Goal: Manage account settings

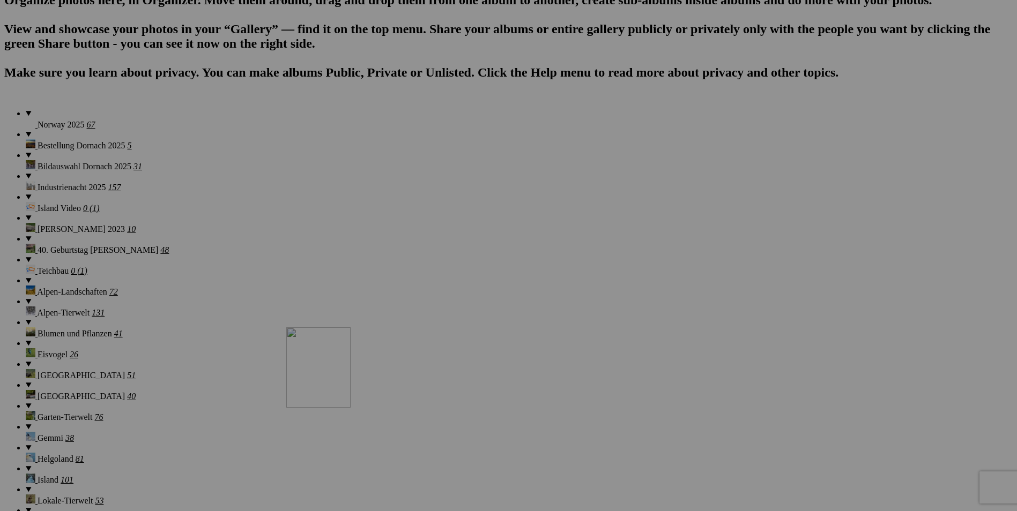
scroll to position [741, 0]
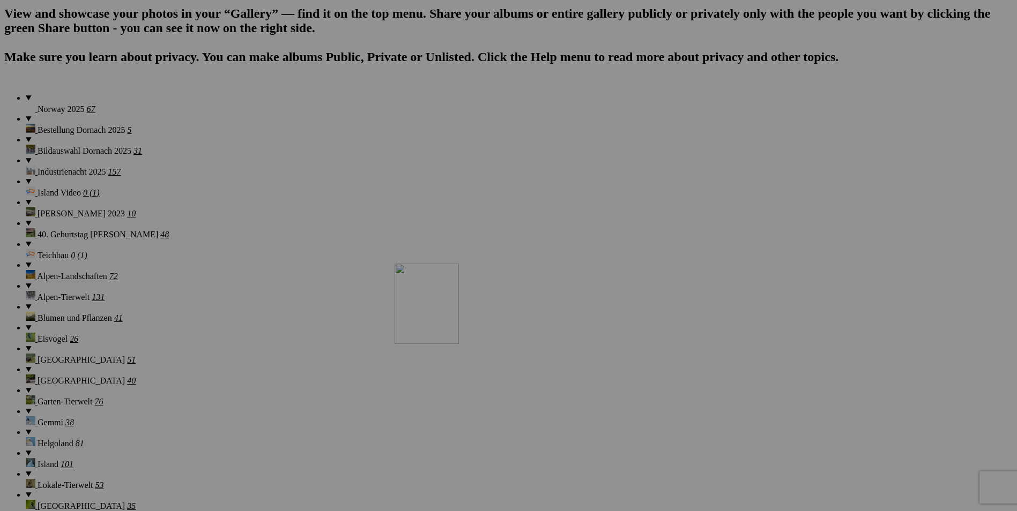
drag, startPoint x: 485, startPoint y: 158, endPoint x: 549, endPoint y: 357, distance: 208.9
drag, startPoint x: 395, startPoint y: 161, endPoint x: 556, endPoint y: 361, distance: 256.6
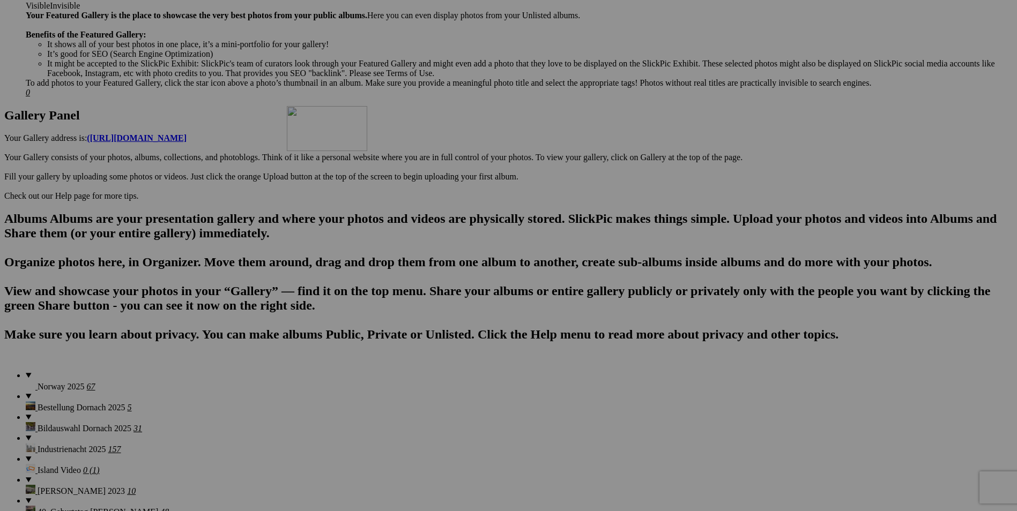
scroll to position [482, 0]
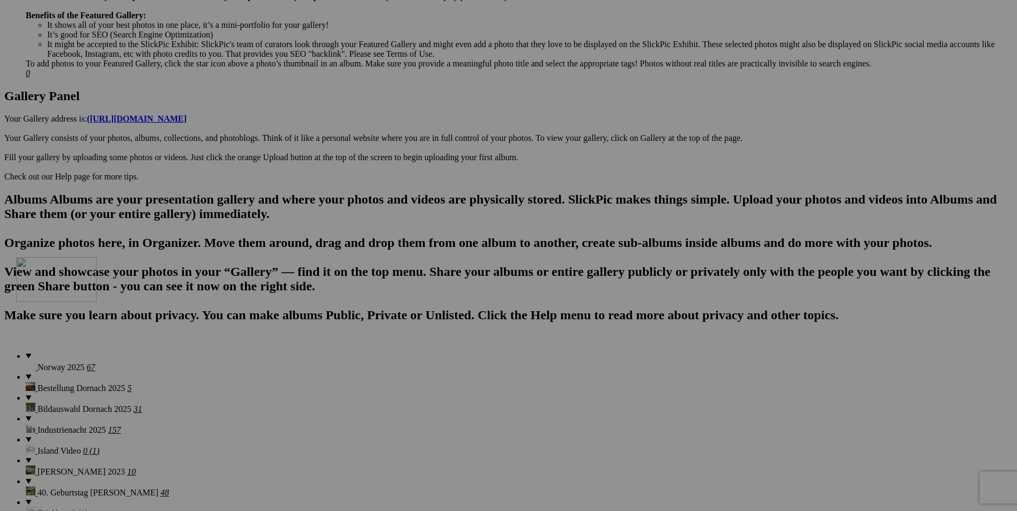
drag, startPoint x: 289, startPoint y: 154, endPoint x: 170, endPoint y: 351, distance: 229.7
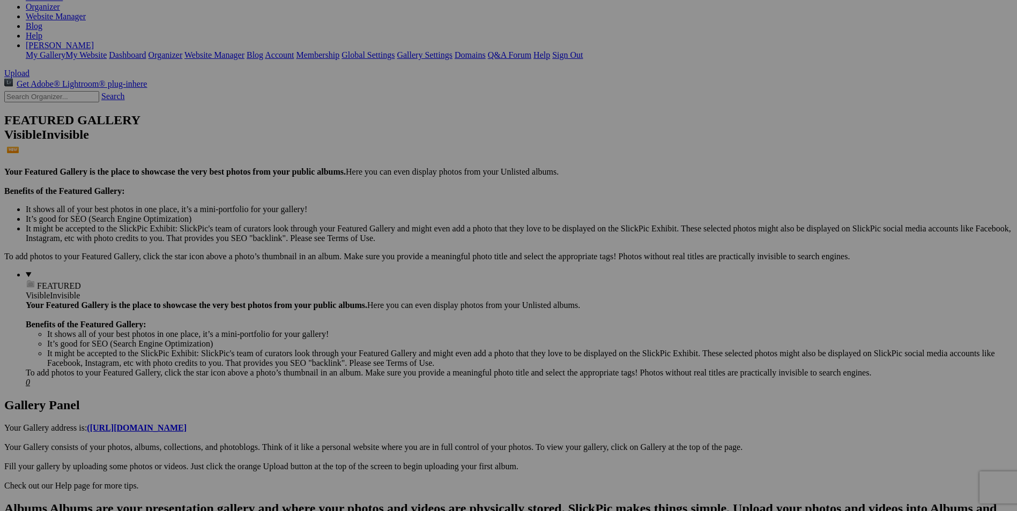
scroll to position [161, 0]
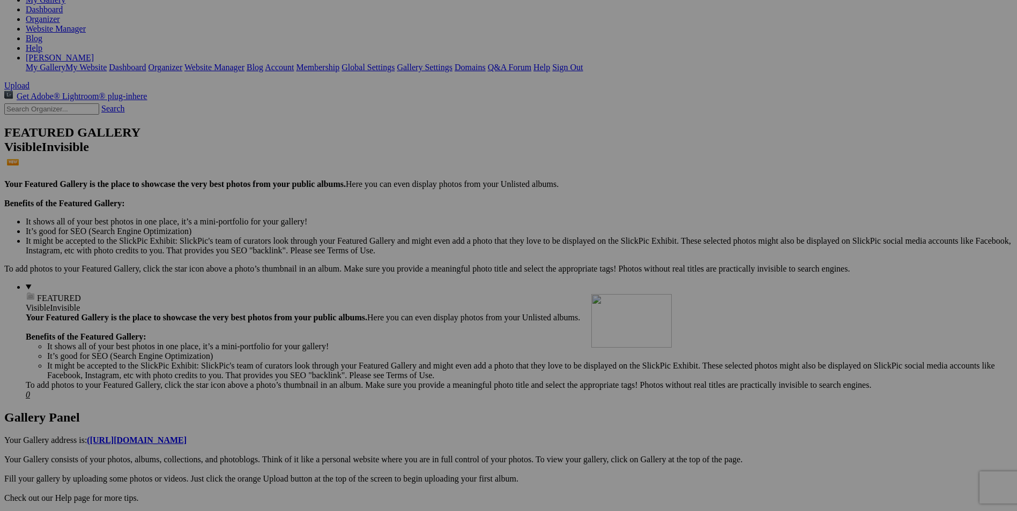
drag, startPoint x: 414, startPoint y: 288, endPoint x: 746, endPoint y: 388, distance: 346.0
drag, startPoint x: 496, startPoint y: 150, endPoint x: 641, endPoint y: 394, distance: 283.8
drag, startPoint x: 381, startPoint y: 144, endPoint x: 546, endPoint y: 399, distance: 303.7
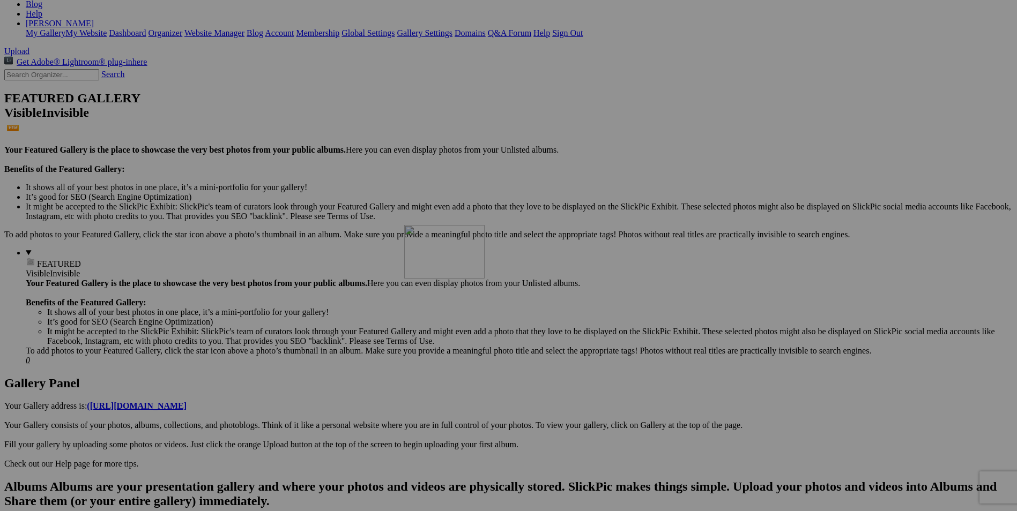
scroll to position [214, 0]
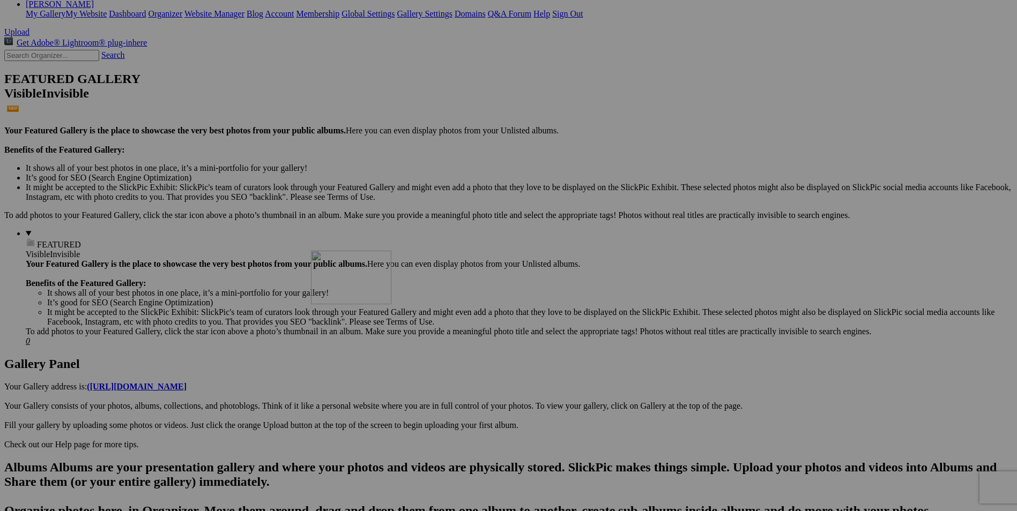
drag, startPoint x: 778, startPoint y: 110, endPoint x: 465, endPoint y: 344, distance: 390.6
drag, startPoint x: 510, startPoint y: 355, endPoint x: 366, endPoint y: 342, distance: 145.3
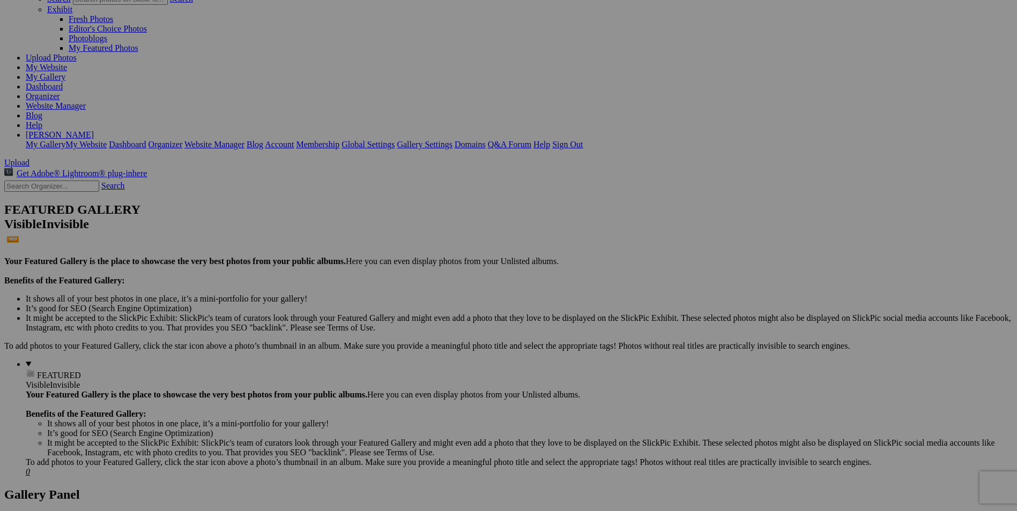
scroll to position [0, 0]
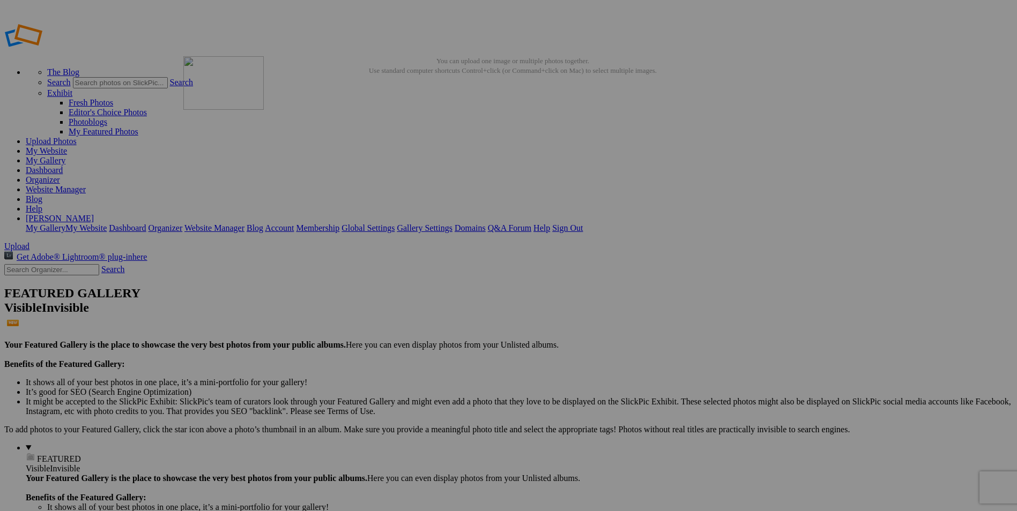
drag, startPoint x: 686, startPoint y: 160, endPoint x: 338, endPoint y: 133, distance: 349.0
drag, startPoint x: 585, startPoint y: 307, endPoint x: 473, endPoint y: 135, distance: 205.6
drag, startPoint x: 677, startPoint y: 295, endPoint x: 558, endPoint y: 142, distance: 194.8
drag, startPoint x: 775, startPoint y: 298, endPoint x: 642, endPoint y: 153, distance: 196.2
drag, startPoint x: 883, startPoint y: 289, endPoint x: 733, endPoint y: 136, distance: 214.6
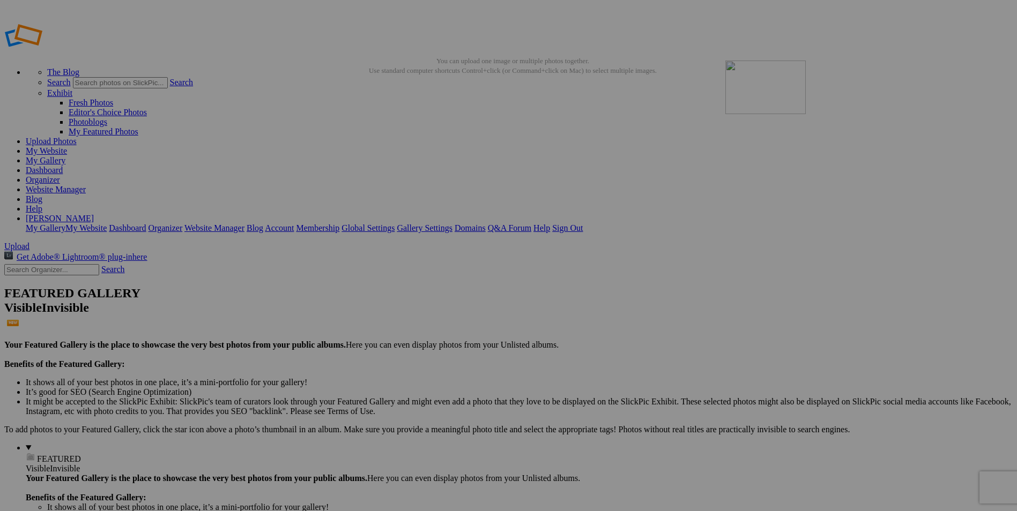
drag, startPoint x: 943, startPoint y: 298, endPoint x: 880, endPoint y: 138, distance: 172.3
drag, startPoint x: 210, startPoint y: 441, endPoint x: 948, endPoint y: 135, distance: 799.2
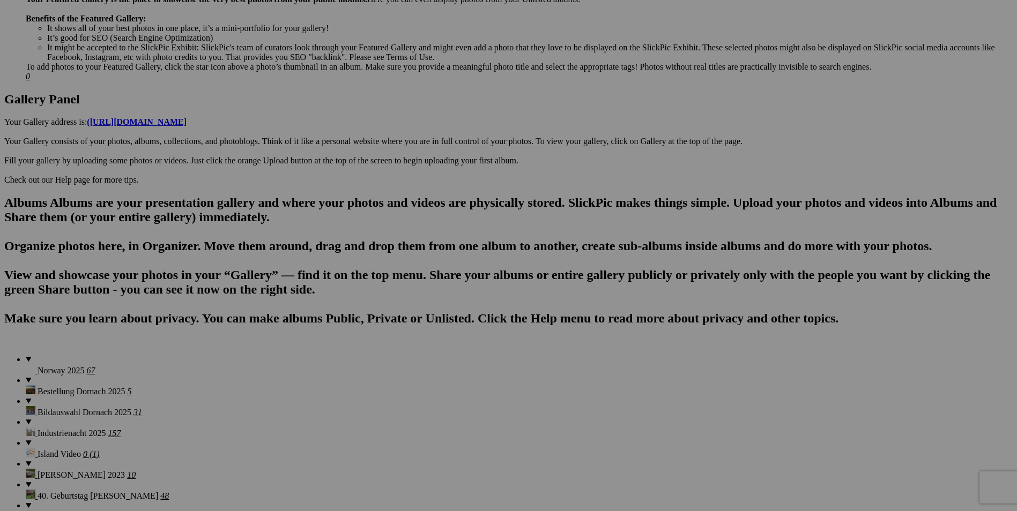
scroll to position [482, 0]
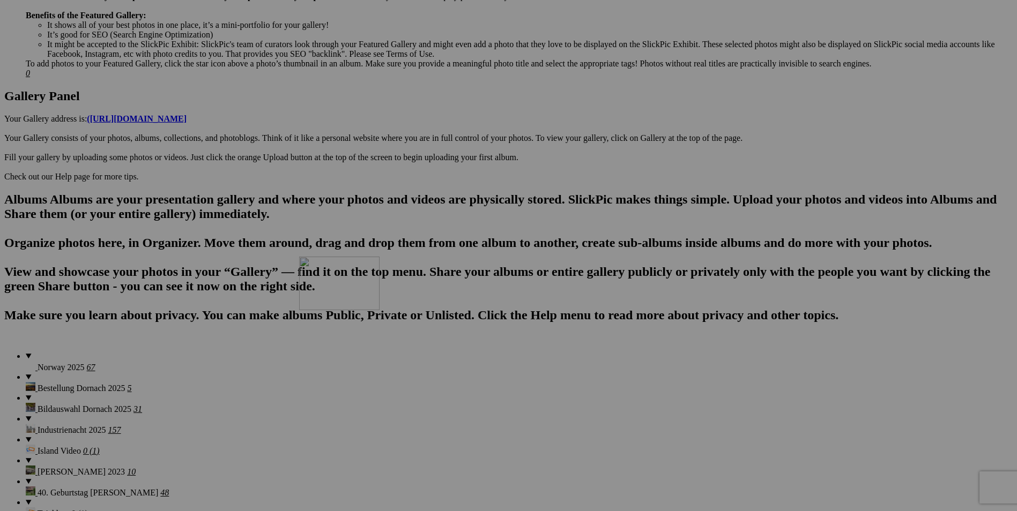
drag, startPoint x: 585, startPoint y: 373, endPoint x: 454, endPoint y: 350, distance: 133.9
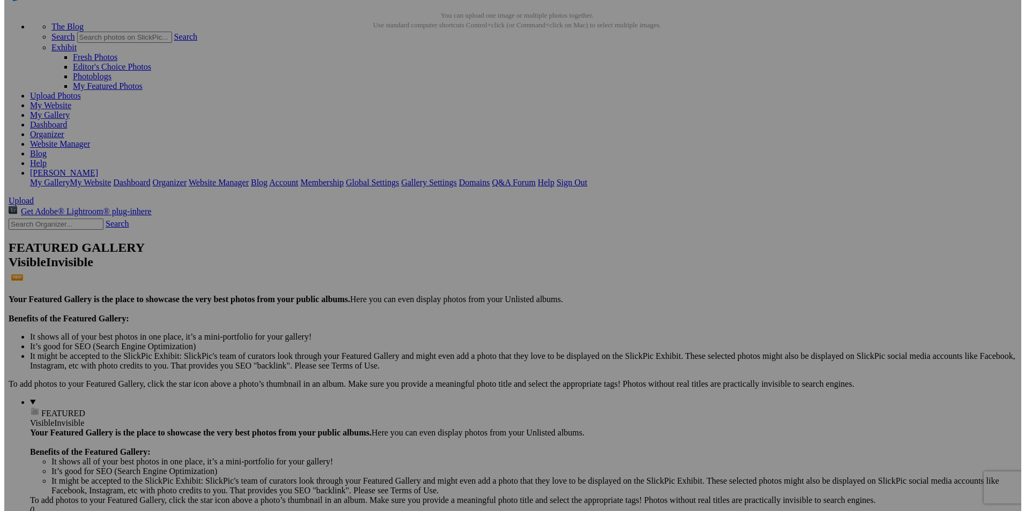
scroll to position [0, 0]
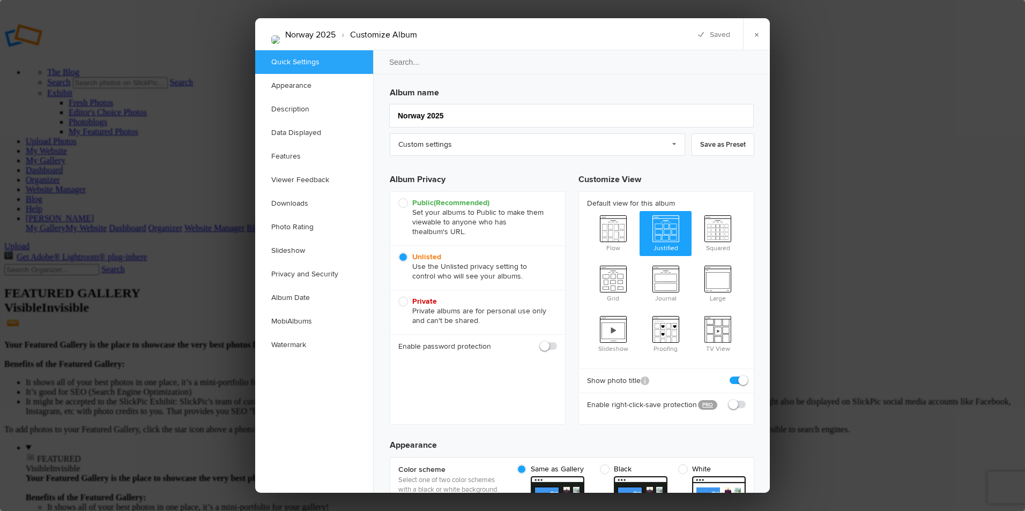
click at [403, 203] on span "Public (Recommended) Set your albums to Public to make them viewable to anyone …" at bounding box center [474, 217] width 153 height 39
click at [398, 198] on input "Public (Recommended) Set your albums to Public to make them viewable to anyone …" at bounding box center [398, 198] width 1 height 1
radio input "true"
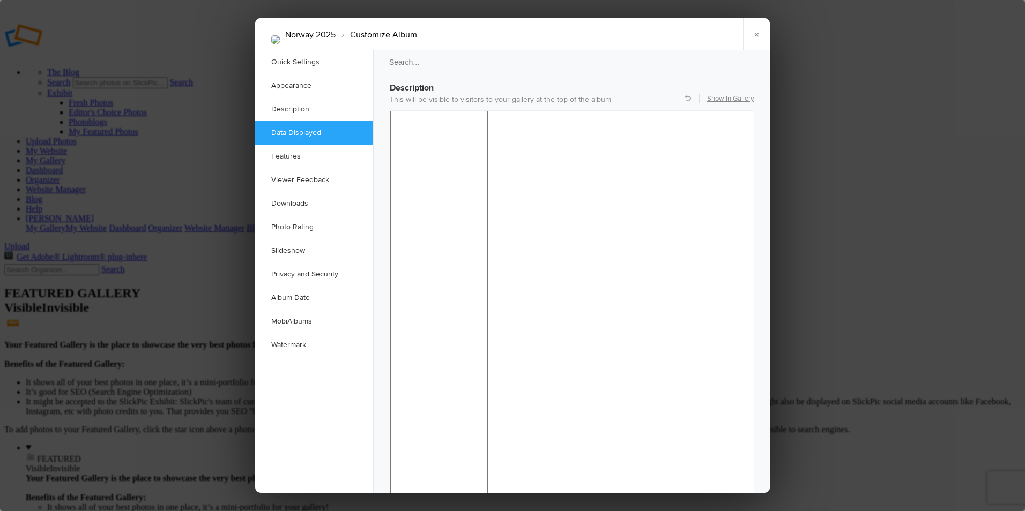
scroll to position [911, 0]
checkbox input "false"
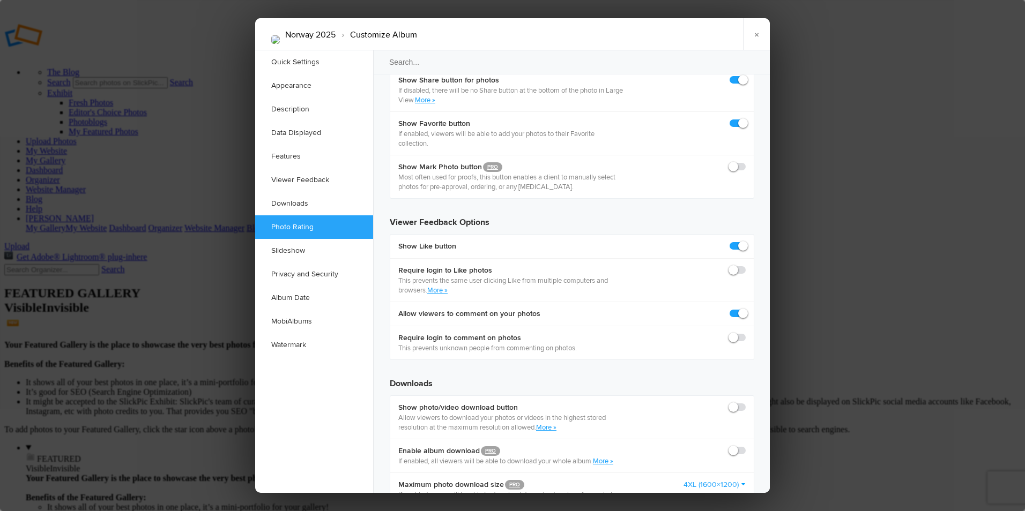
scroll to position [1930, 0]
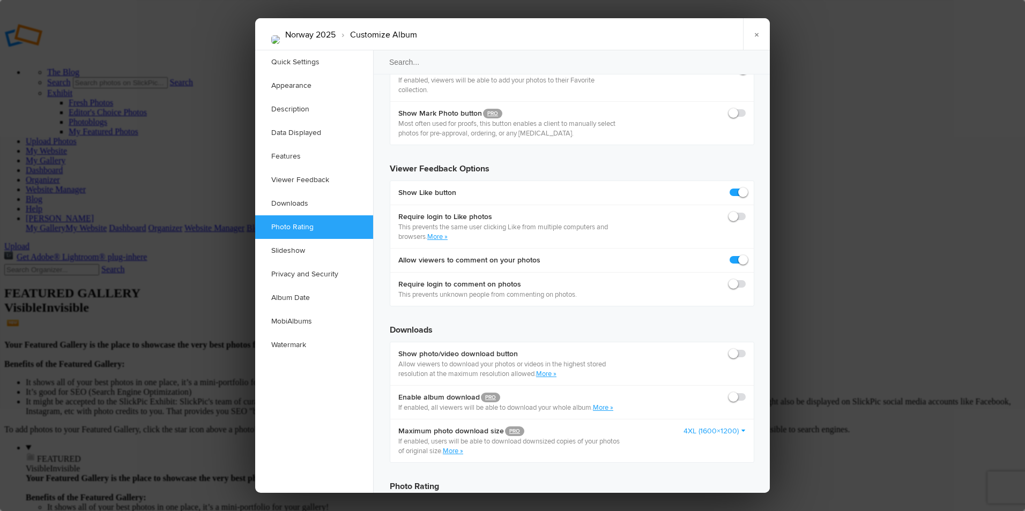
checkbox input "true"
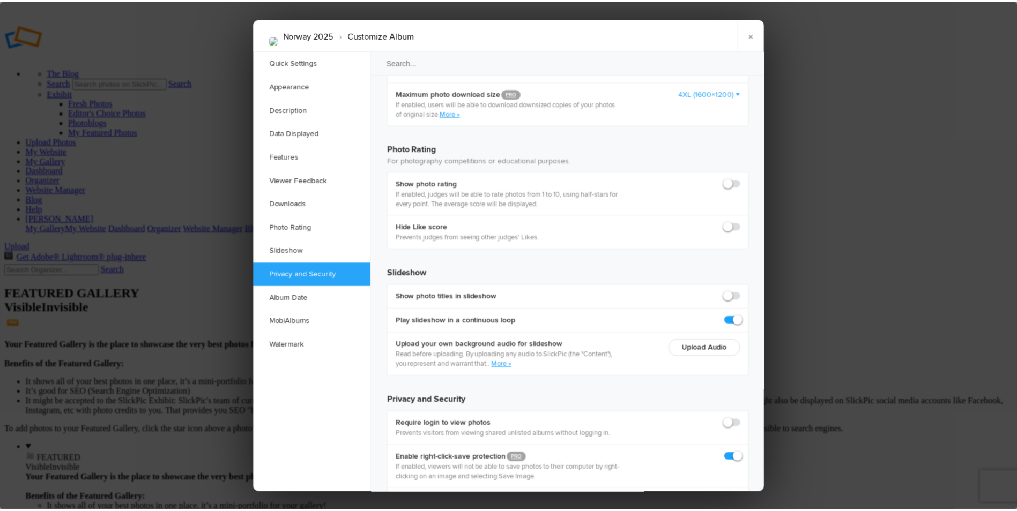
scroll to position [2304, 0]
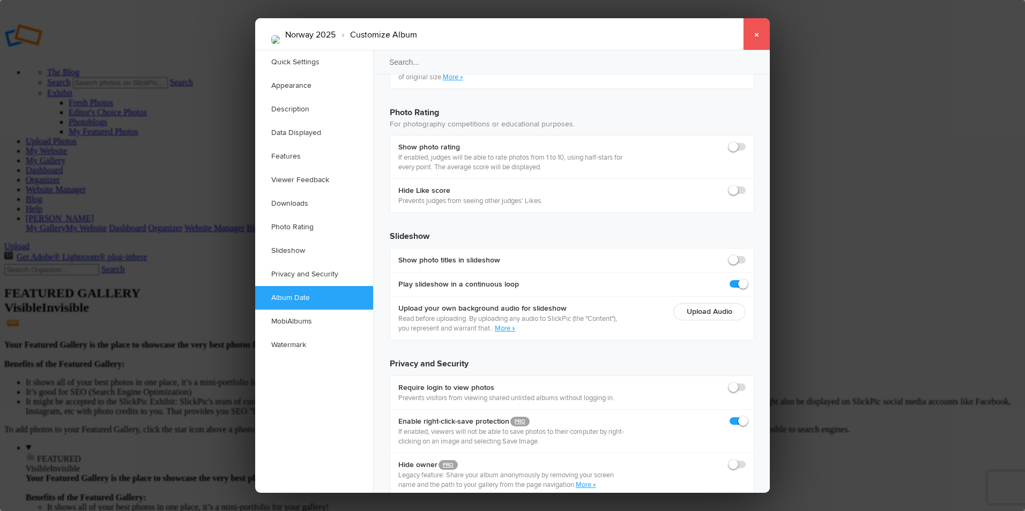
click at [758, 35] on link "×" at bounding box center [756, 34] width 27 height 32
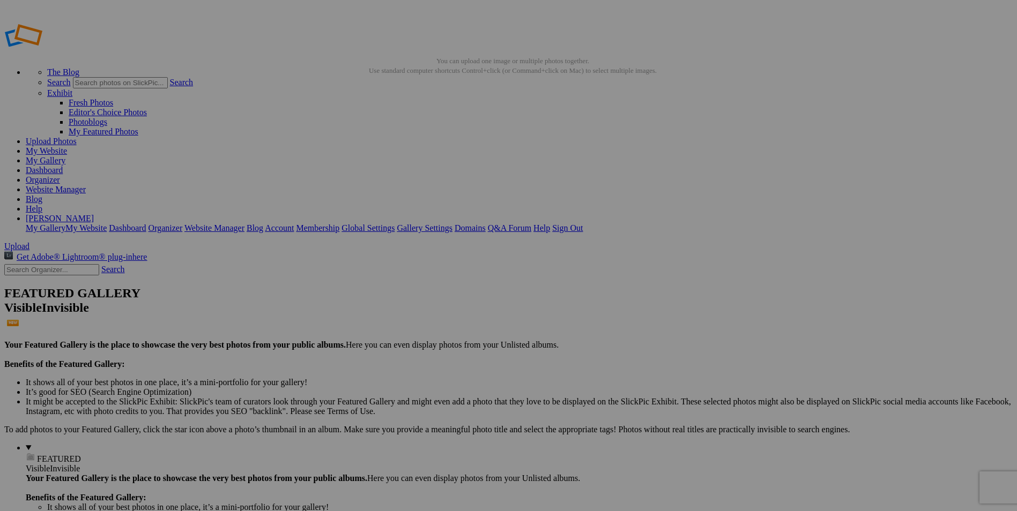
click at [65, 156] on link "My Gallery" at bounding box center [46, 160] width 40 height 9
drag, startPoint x: 283, startPoint y: 139, endPoint x: 262, endPoint y: 379, distance: 240.5
click at [67, 146] on link "My Website" at bounding box center [46, 150] width 41 height 9
click at [583, 224] on link "Sign Out" at bounding box center [567, 228] width 31 height 9
